Goal: Register for event/course

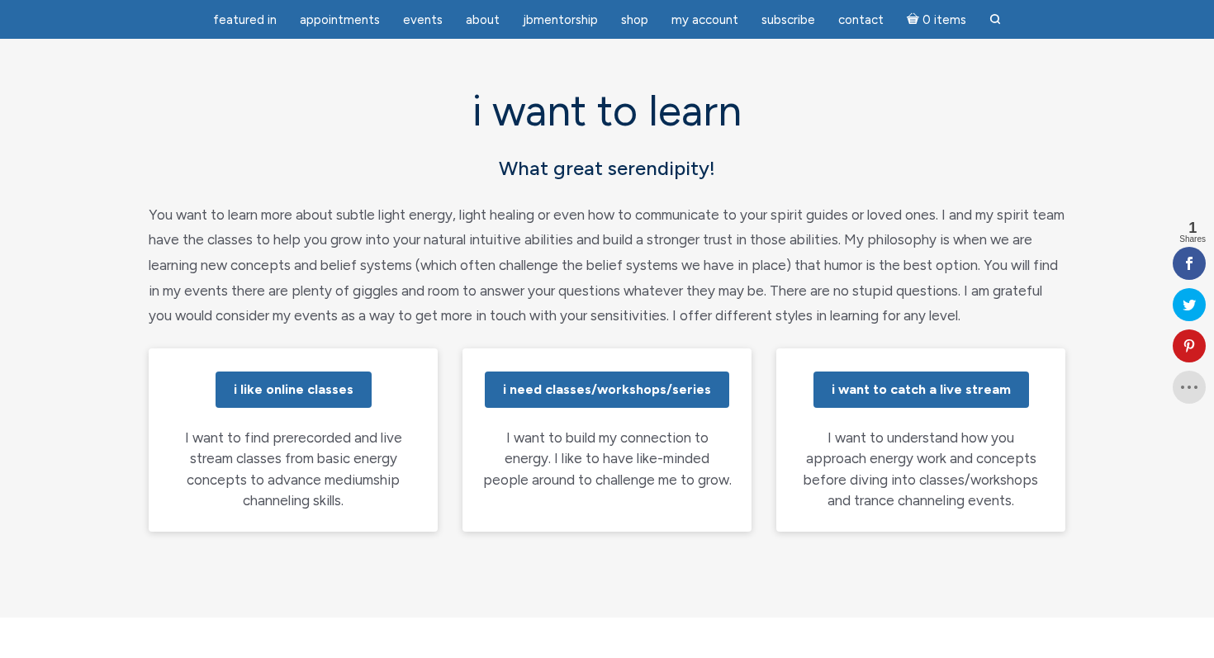
scroll to position [112, 0]
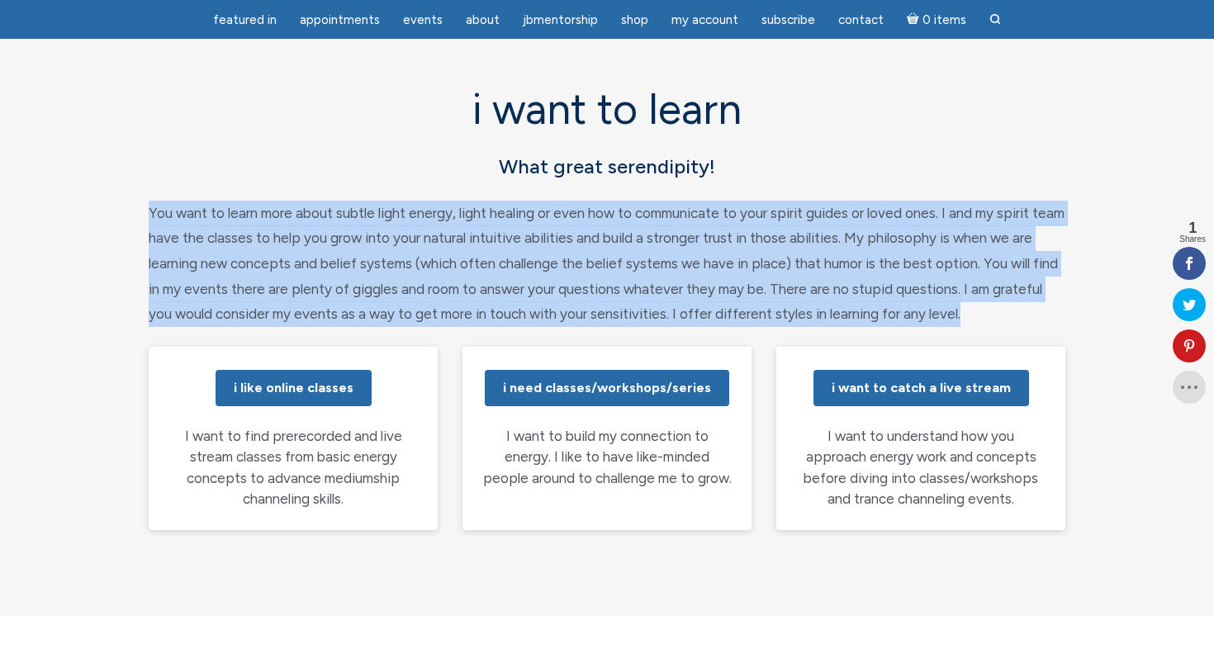
drag, startPoint x: 1035, startPoint y: 313, endPoint x: 114, endPoint y: 207, distance: 927.1
click at [114, 207] on section "i want to learn What great serendipity! You want to learn more about subtle lig…" at bounding box center [607, 183] width 1214 height 327
copy p "You want to learn more about subtle light energy, light healing or even how to …"
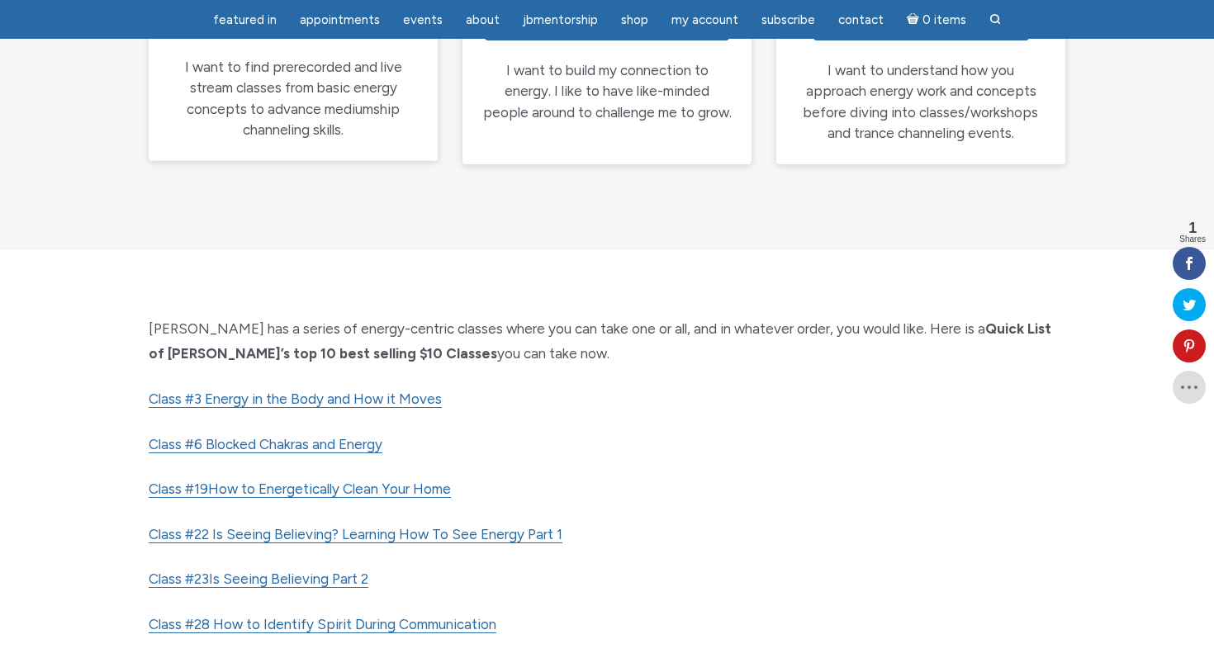
scroll to position [481, 0]
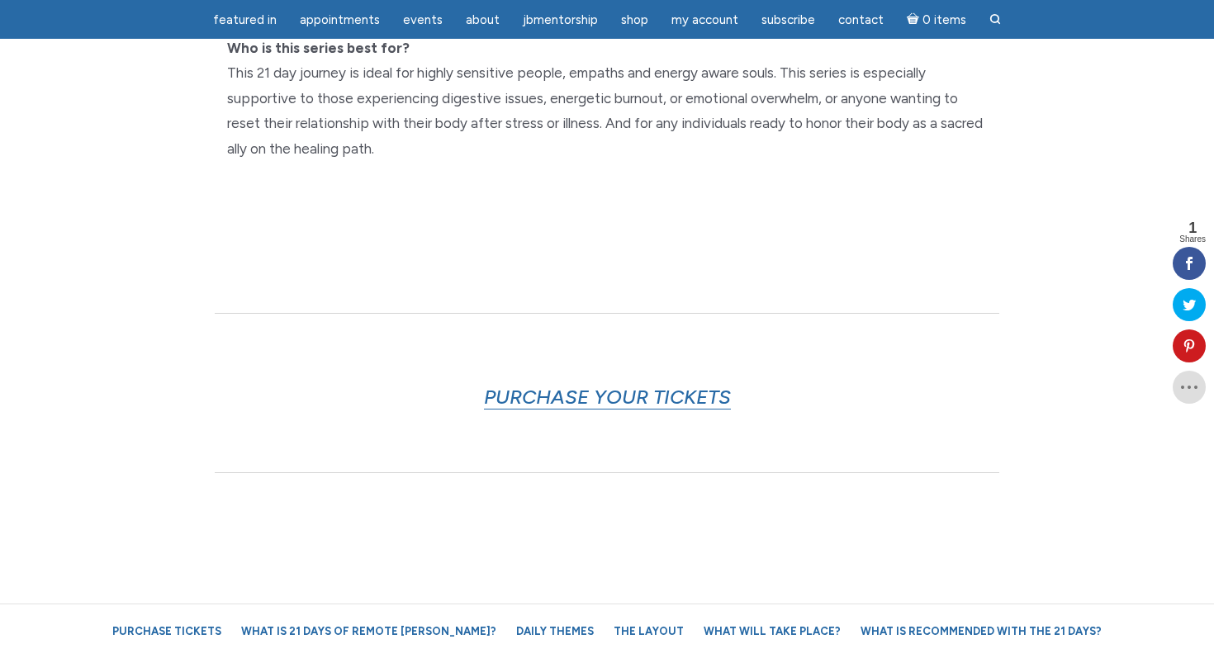
scroll to position [813, 0]
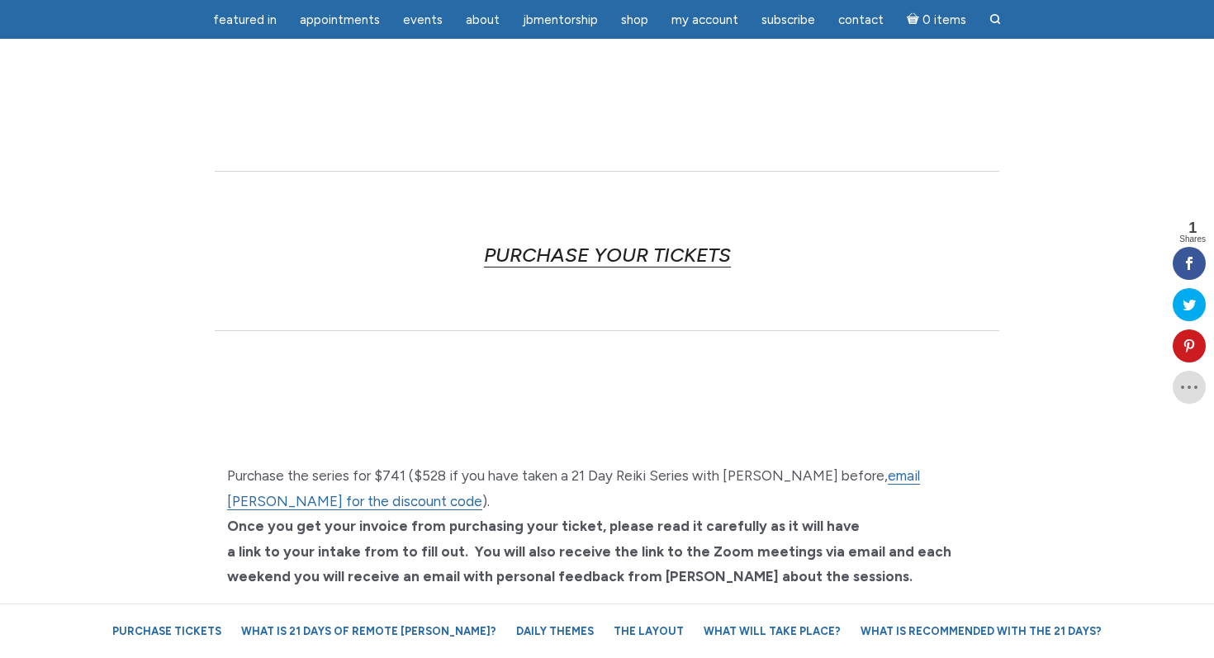
click at [588, 243] on link "PURCHASE YOUR TICKETS" at bounding box center [607, 255] width 247 height 25
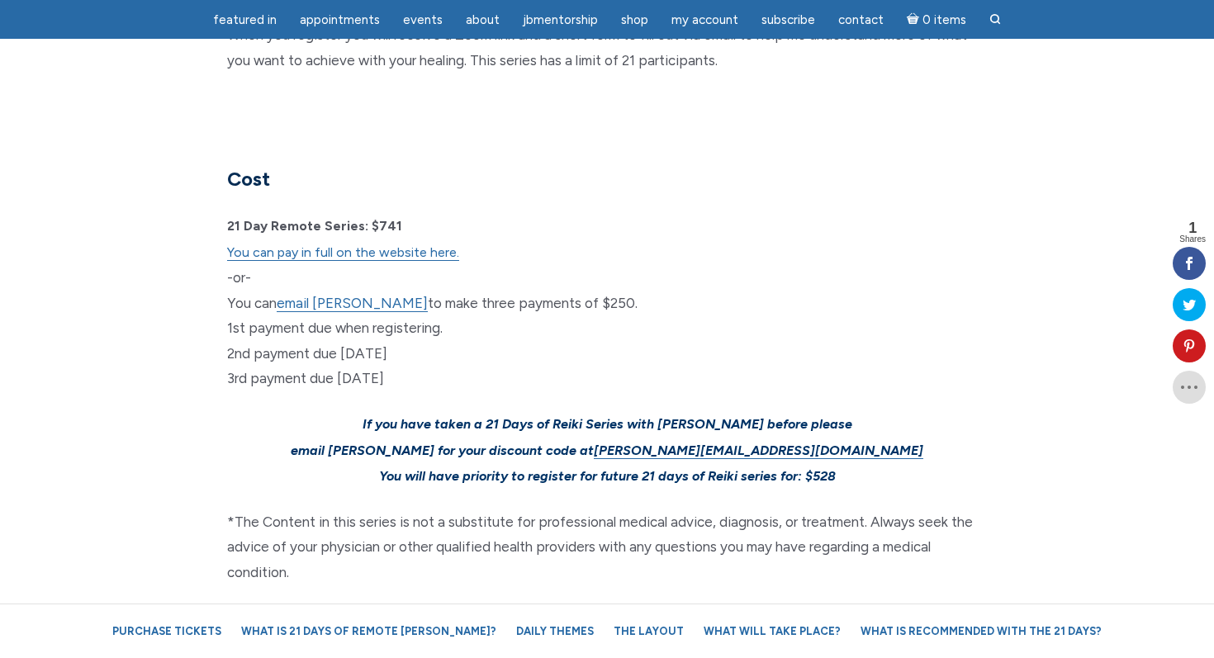
scroll to position [4947, 0]
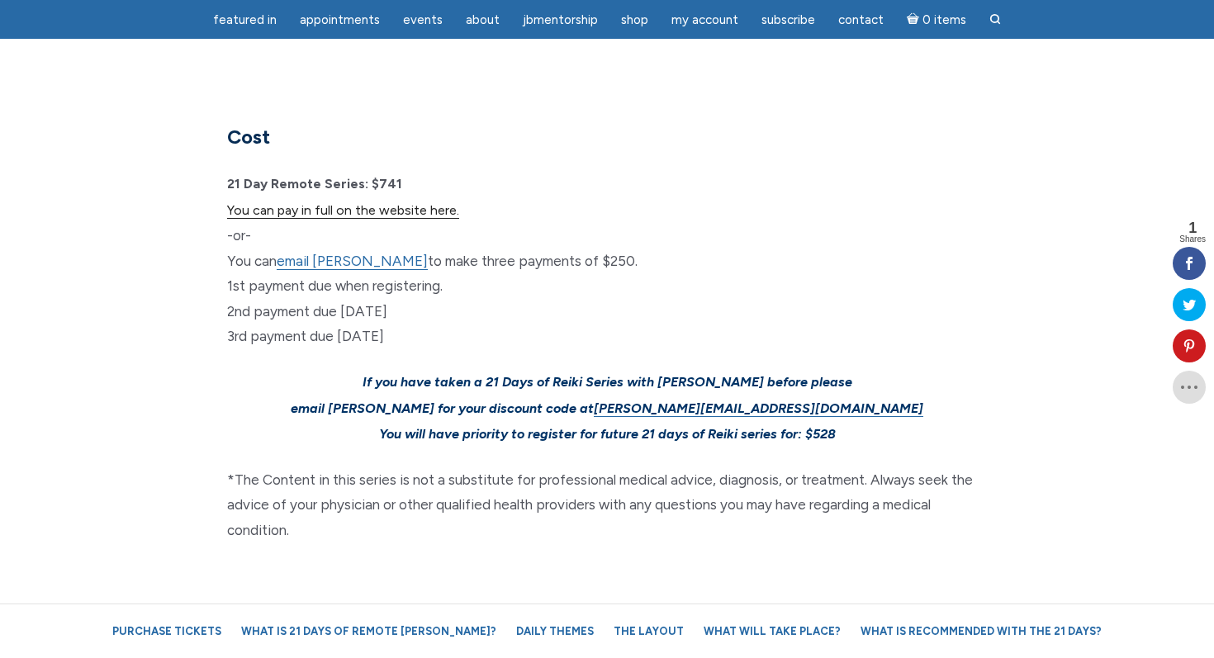
click at [371, 202] on link "You can pay in full on the website here." at bounding box center [343, 210] width 232 height 17
